Goal: Information Seeking & Learning: Learn about a topic

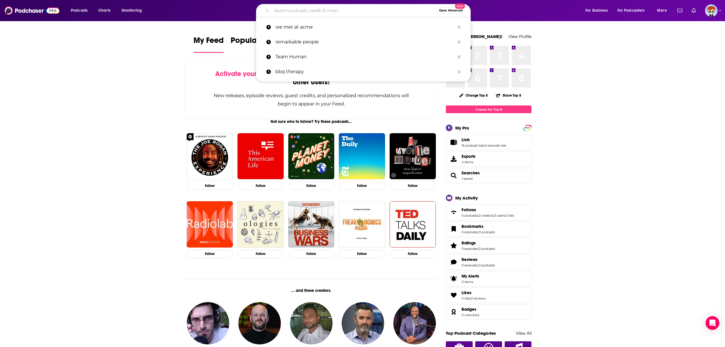
click at [365, 14] on input "Search podcasts, credits, & more..." at bounding box center [354, 10] width 165 height 9
paste input "The Decoding Success Podcast"
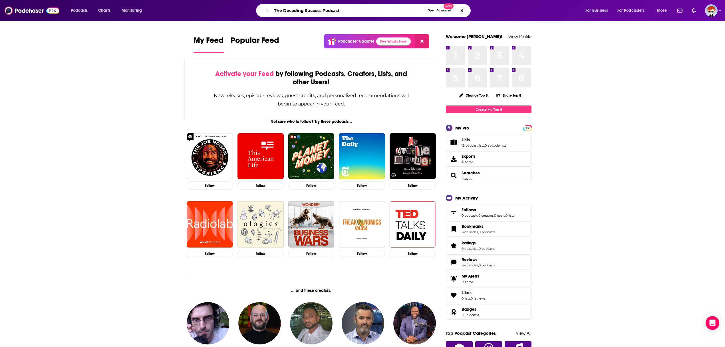
type input "The Decoding Success Podcast"
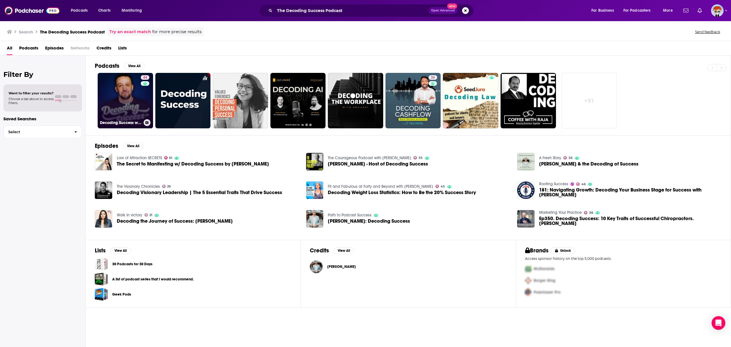
click at [122, 99] on link "44 Decoding Success with [PERSON_NAME]" at bounding box center [125, 100] width 55 height 55
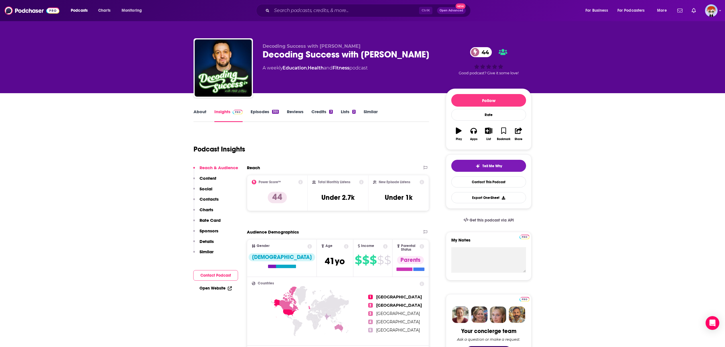
click at [272, 111] on div "355" at bounding box center [275, 112] width 7 height 4
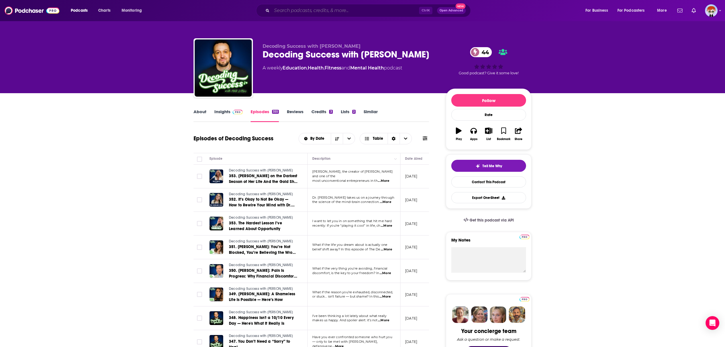
click at [302, 7] on input "Search podcasts, credits, & more..." at bounding box center [345, 10] width 147 height 9
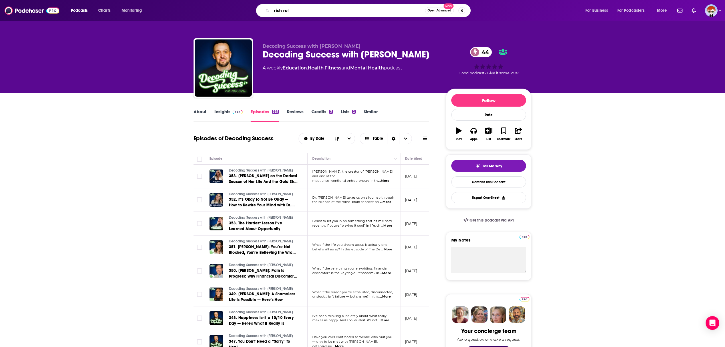
type input "rich roll"
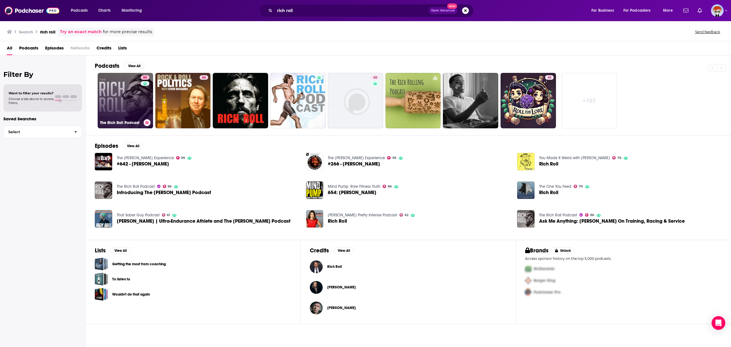
click at [135, 103] on link "86 The [PERSON_NAME] Podcast" at bounding box center [125, 100] width 55 height 55
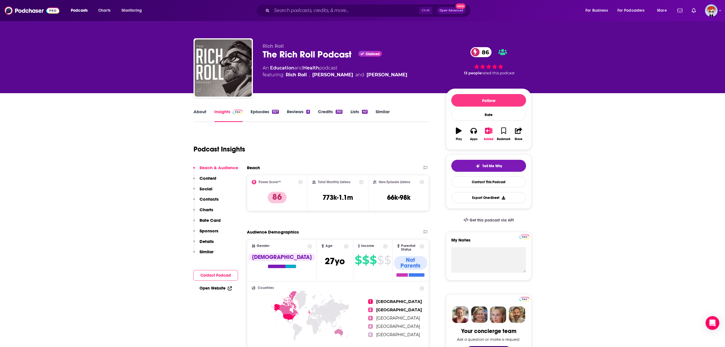
click at [260, 116] on link "Episodes 927" at bounding box center [265, 115] width 28 height 13
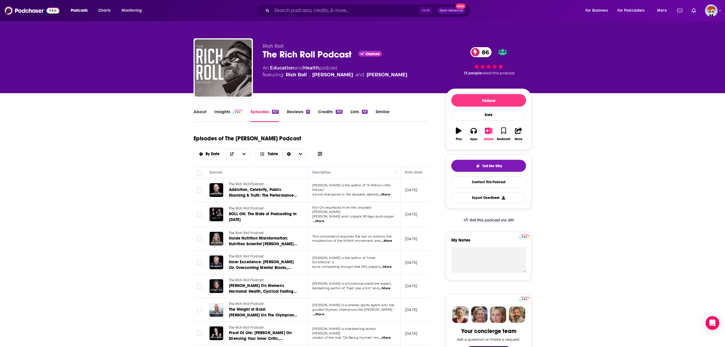
click at [388, 192] on span "...More" at bounding box center [384, 194] width 11 height 5
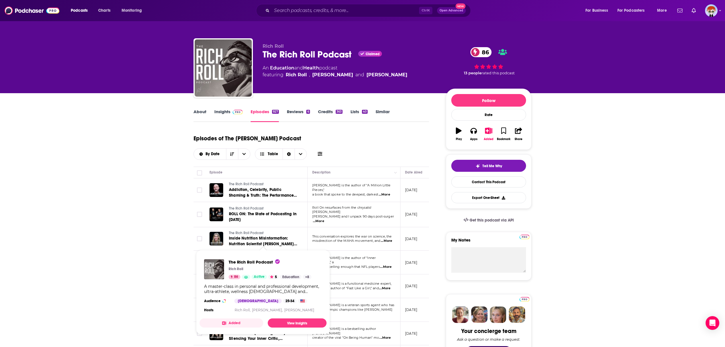
click at [256, 254] on span "The Rich Roll Podcast" at bounding box center [246, 256] width 35 height 4
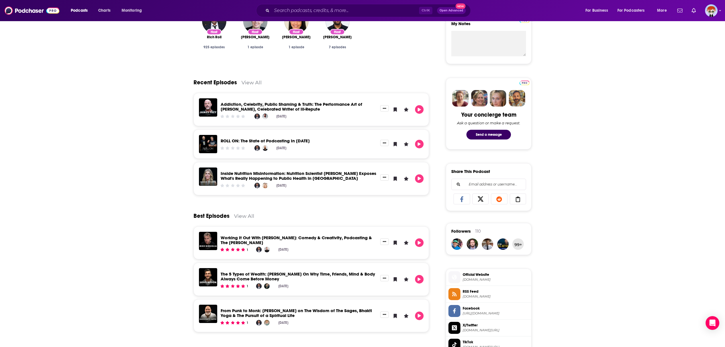
scroll to position [228, 0]
